Goal: Information Seeking & Learning: Learn about a topic

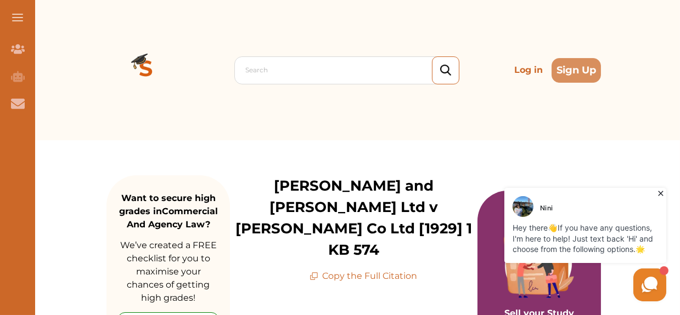
click at [659, 194] on icon at bounding box center [659, 193] width 5 height 5
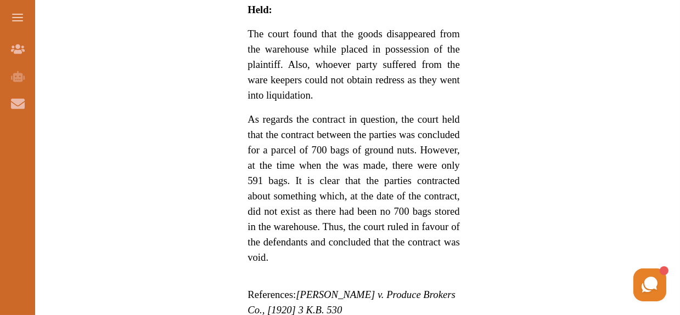
scroll to position [1064, 0]
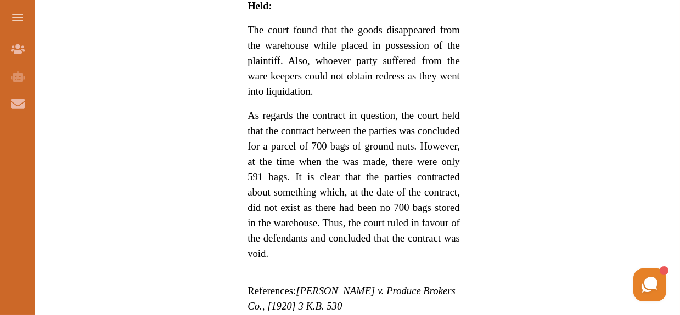
click at [269, 216] on p "As regards the contract in question, the court held that the contract between t…" at bounding box center [353, 185] width 212 height 154
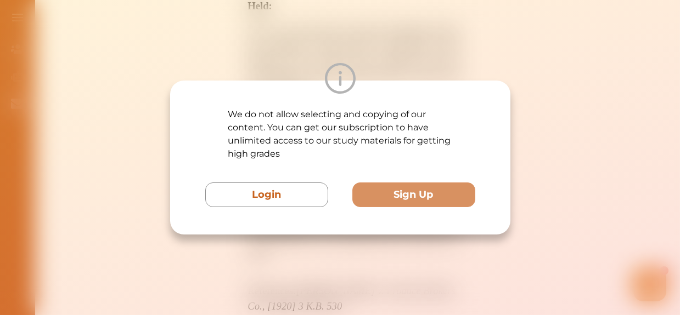
click at [268, 216] on div "We do not allow selecting and copying of our content. You can get our subscript…" at bounding box center [340, 158] width 340 height 154
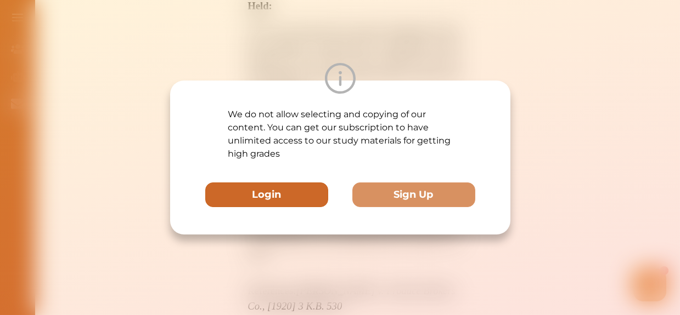
click at [248, 193] on button "Login" at bounding box center [266, 195] width 123 height 25
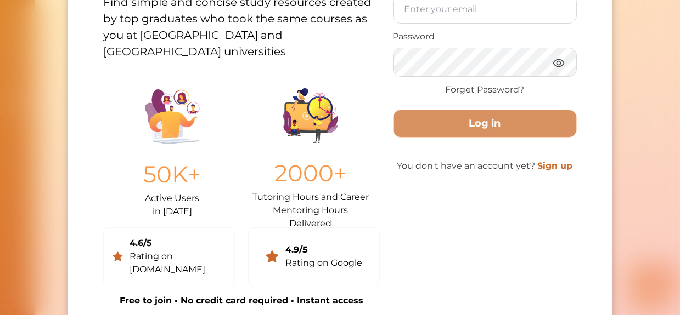
scroll to position [0, 0]
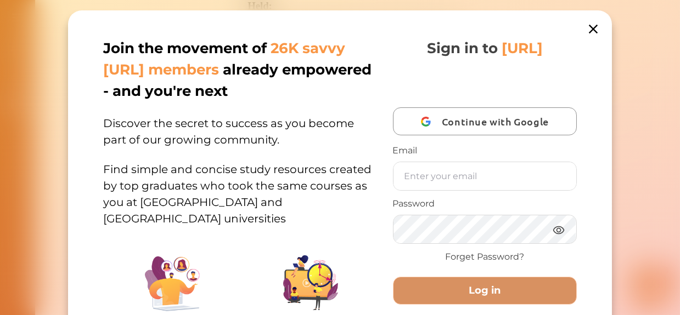
click at [480, 134] on span "Continue with Google" at bounding box center [498, 122] width 112 height 26
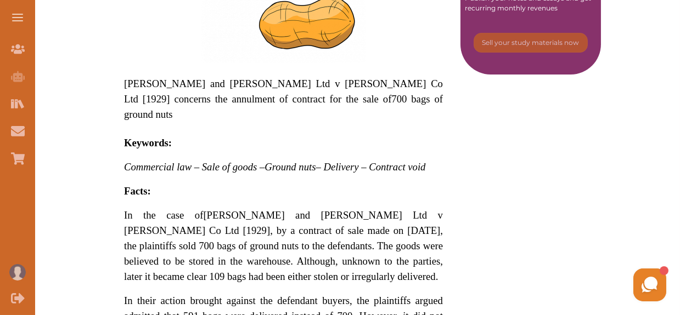
scroll to position [362, 0]
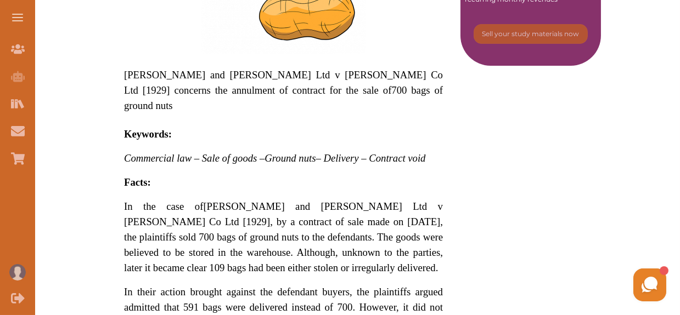
click at [118, 166] on div "Barrow Lane and Ballard Ltd v Philip Phillips Co Ltd [1929] concerns the annulm…" at bounding box center [283, 289] width 354 height 841
click at [126, 72] on div "Barrow Lane and Ballard Ltd v Philip Phillips Co Ltd [1929] concerns the annulm…" at bounding box center [283, 289] width 354 height 841
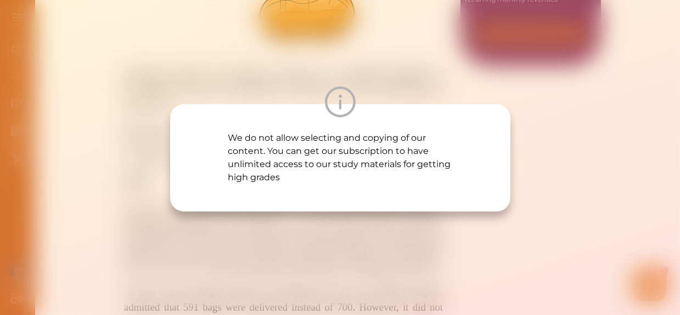
drag, startPoint x: 126, startPoint y: 72, endPoint x: 219, endPoint y: 89, distance: 95.2
click at [219, 89] on div "We do not allow selecting and copying of our content. You can get our subscript…" at bounding box center [340, 157] width 680 height 315
click at [219, 89] on div at bounding box center [340, 102] width 340 height 31
click at [458, 88] on div at bounding box center [340, 102] width 340 height 31
click at [341, 93] on img at bounding box center [340, 102] width 31 height 31
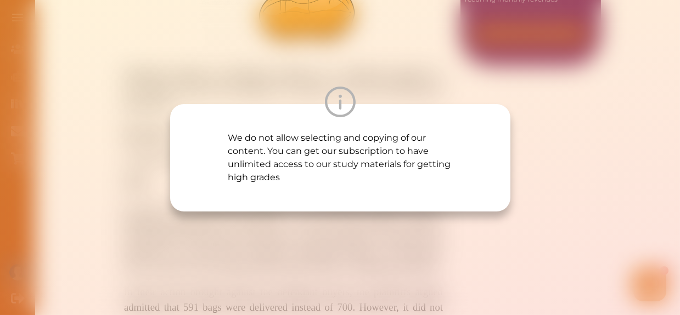
click at [541, 162] on div "We do not allow selecting and copying of our content. You can get our subscript…" at bounding box center [340, 157] width 680 height 315
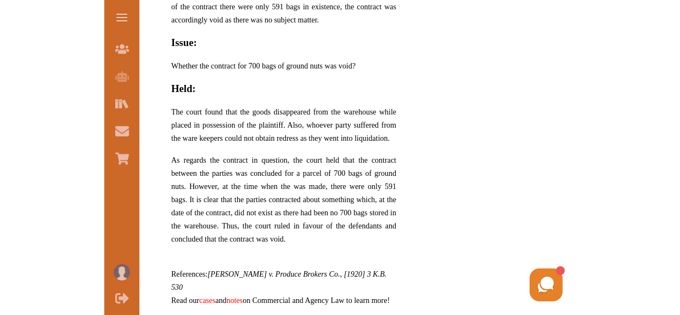
scroll to position [720, 0]
